Goal: Complete application form

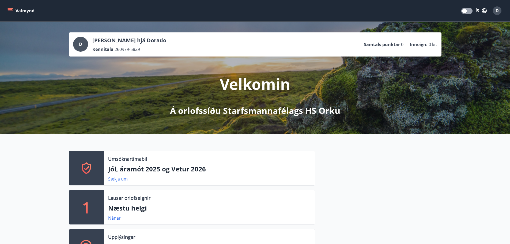
click at [120, 180] on link "Sækja um" at bounding box center [118, 179] width 20 height 6
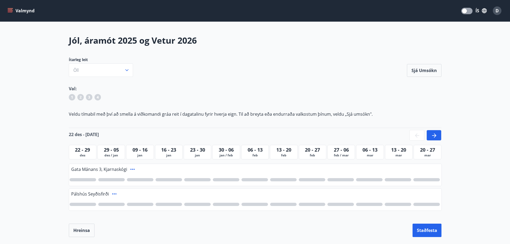
click at [438, 136] on div at bounding box center [433, 135] width 15 height 11
click at [412, 133] on div at bounding box center [416, 135] width 15 height 11
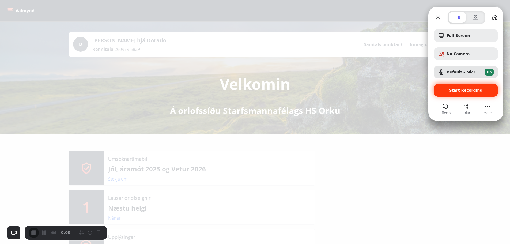
click at [477, 91] on span "Start Recording" at bounding box center [465, 90] width 33 height 4
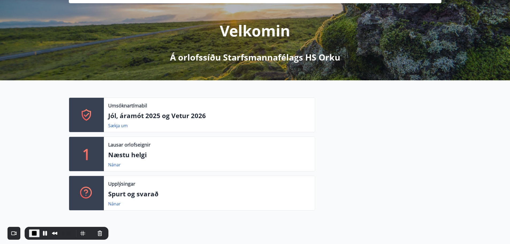
scroll to position [54, 0]
click at [116, 124] on link "Sækja um" at bounding box center [118, 125] width 20 height 6
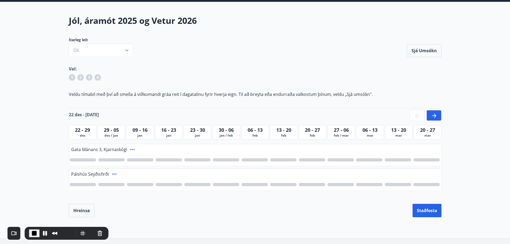
scroll to position [54, 0]
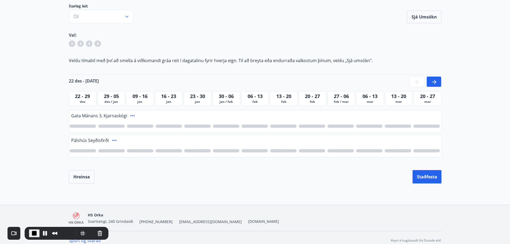
click at [286, 126] on div at bounding box center [283, 125] width 26 height 3
click at [308, 150] on div at bounding box center [312, 150] width 26 height 3
click at [285, 125] on div "1" at bounding box center [283, 126] width 6 height 6
click at [313, 151] on span "1" at bounding box center [312, 151] width 2 height 6
click at [438, 82] on div at bounding box center [433, 81] width 15 height 11
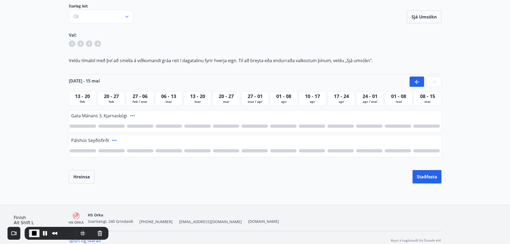
click at [35, 233] on span "End Recording" at bounding box center [34, 233] width 6 height 6
